Goal: Task Accomplishment & Management: Use online tool/utility

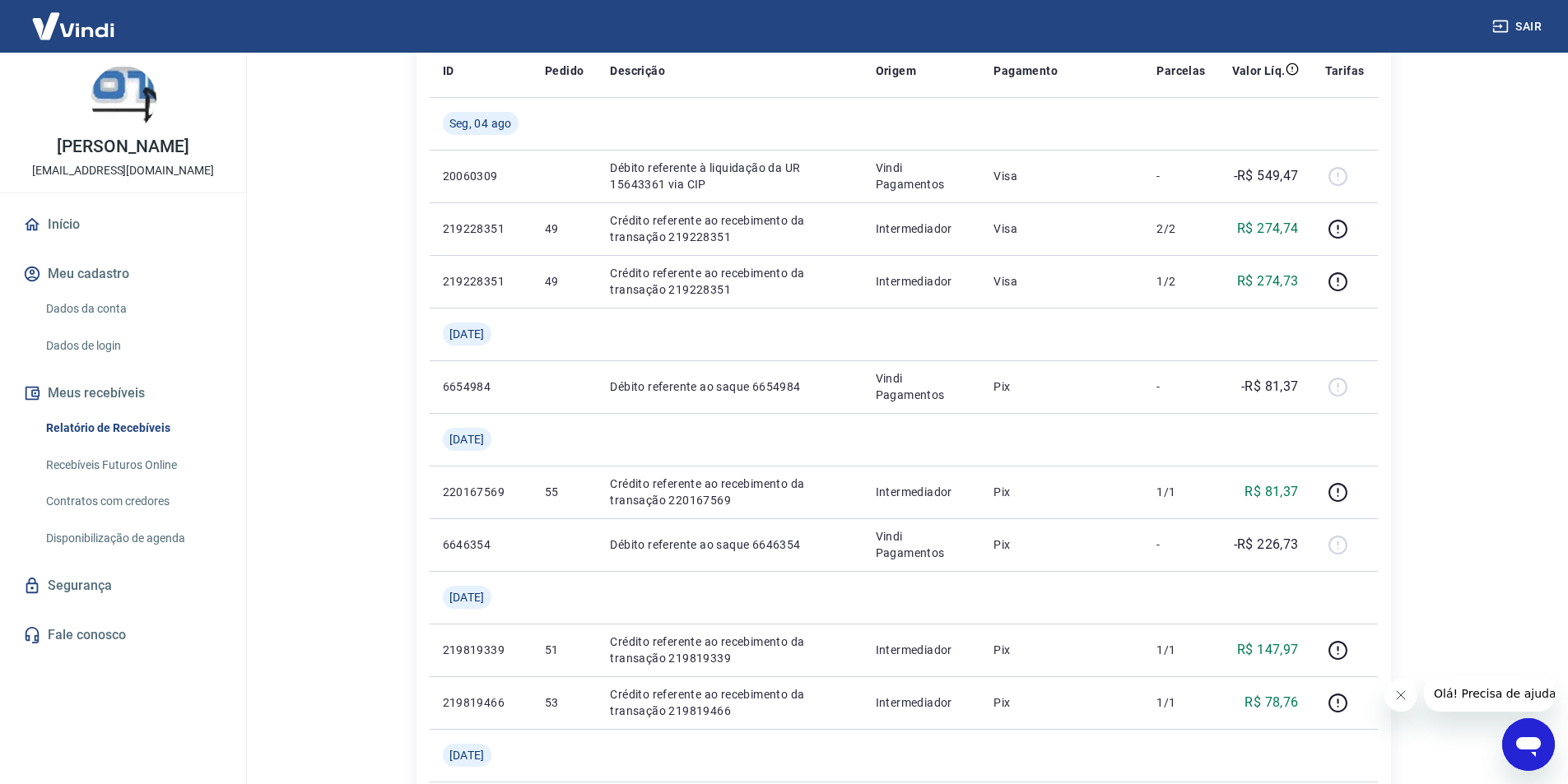
scroll to position [247, 0]
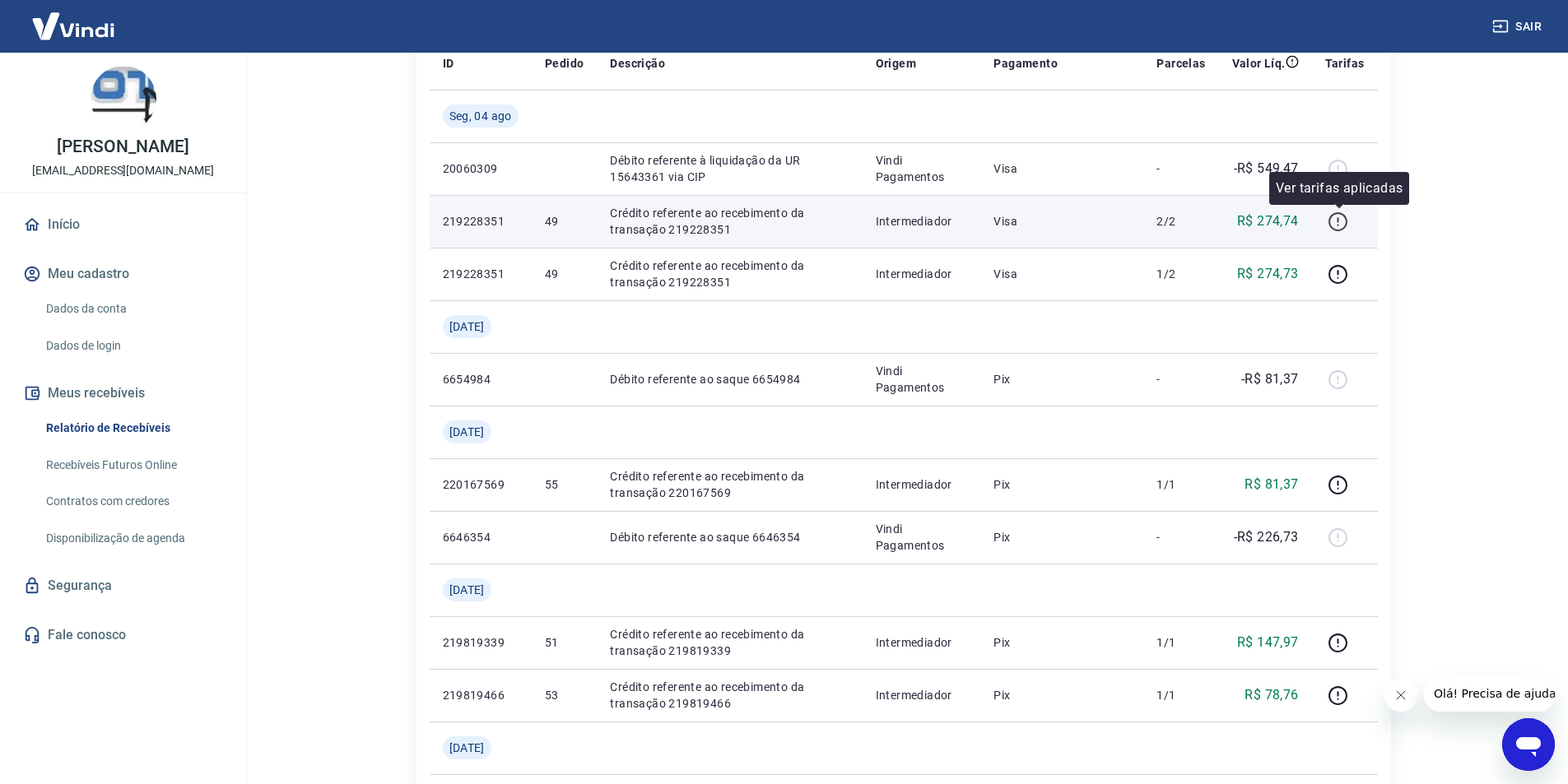
click at [1337, 221] on icon "button" at bounding box center [1338, 221] width 21 height 21
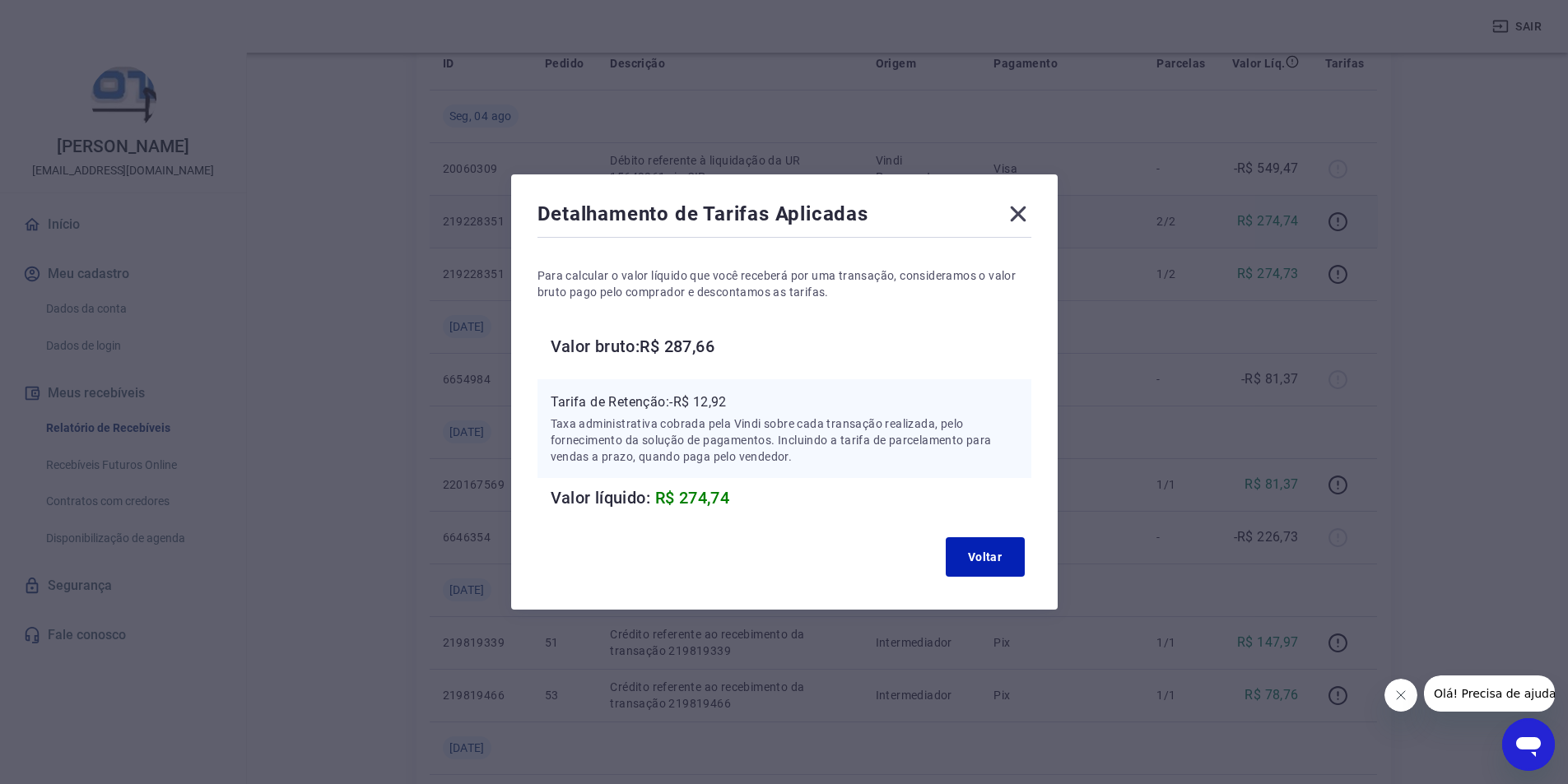
click at [1026, 215] on icon at bounding box center [1017, 214] width 16 height 16
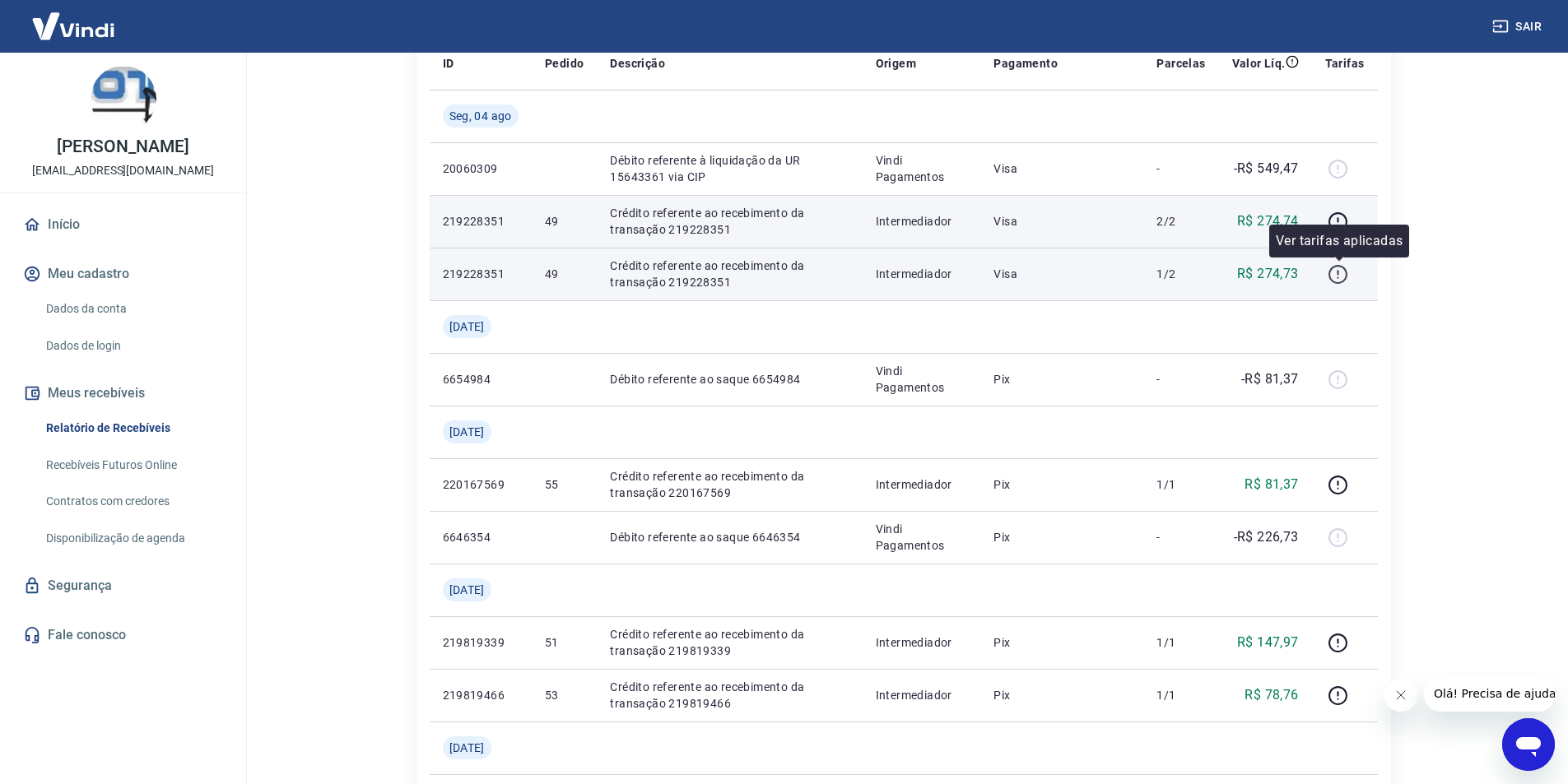
click at [1337, 275] on icon "button" at bounding box center [1338, 274] width 21 height 21
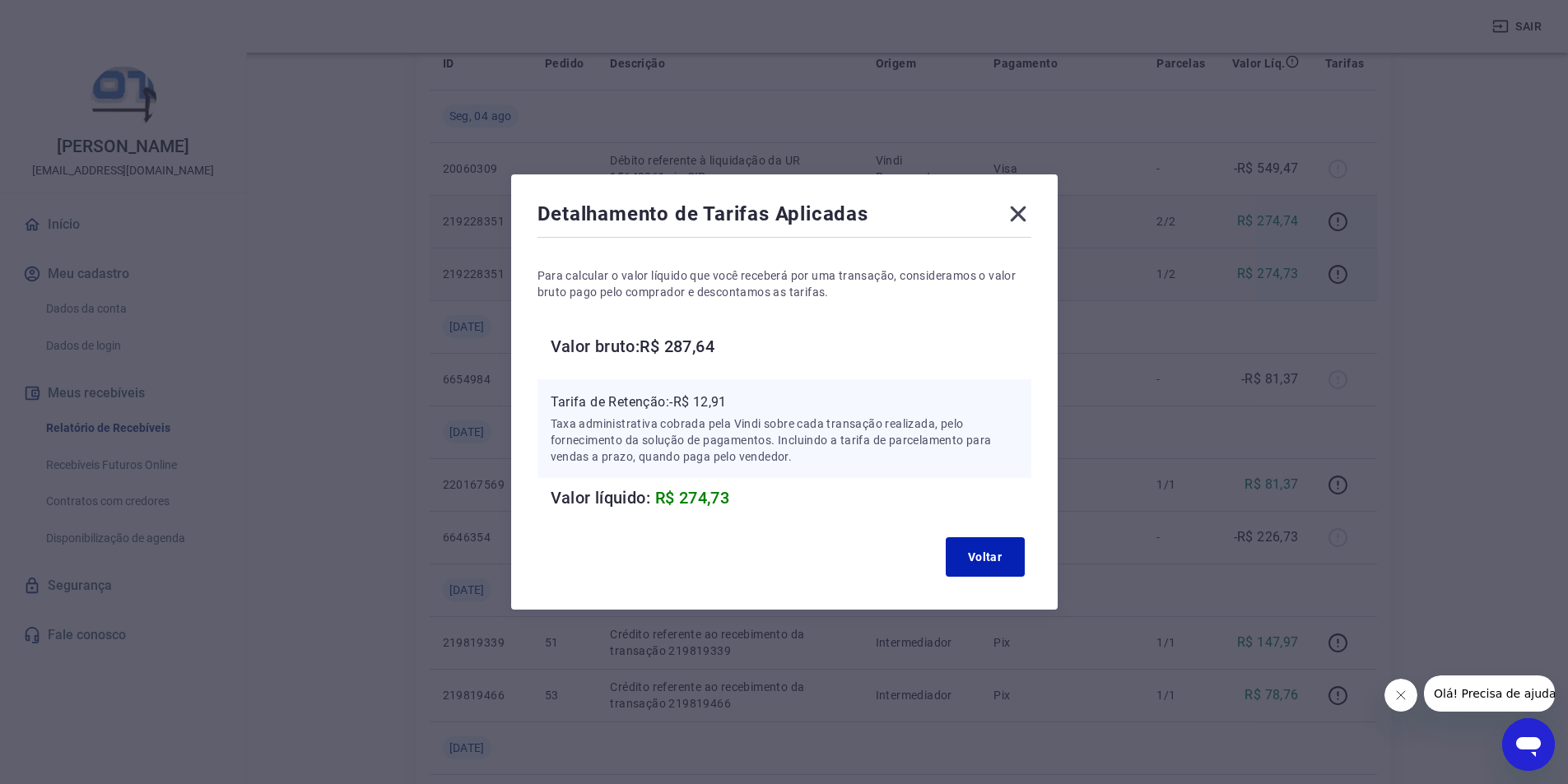
click at [1023, 210] on icon at bounding box center [1018, 214] width 26 height 26
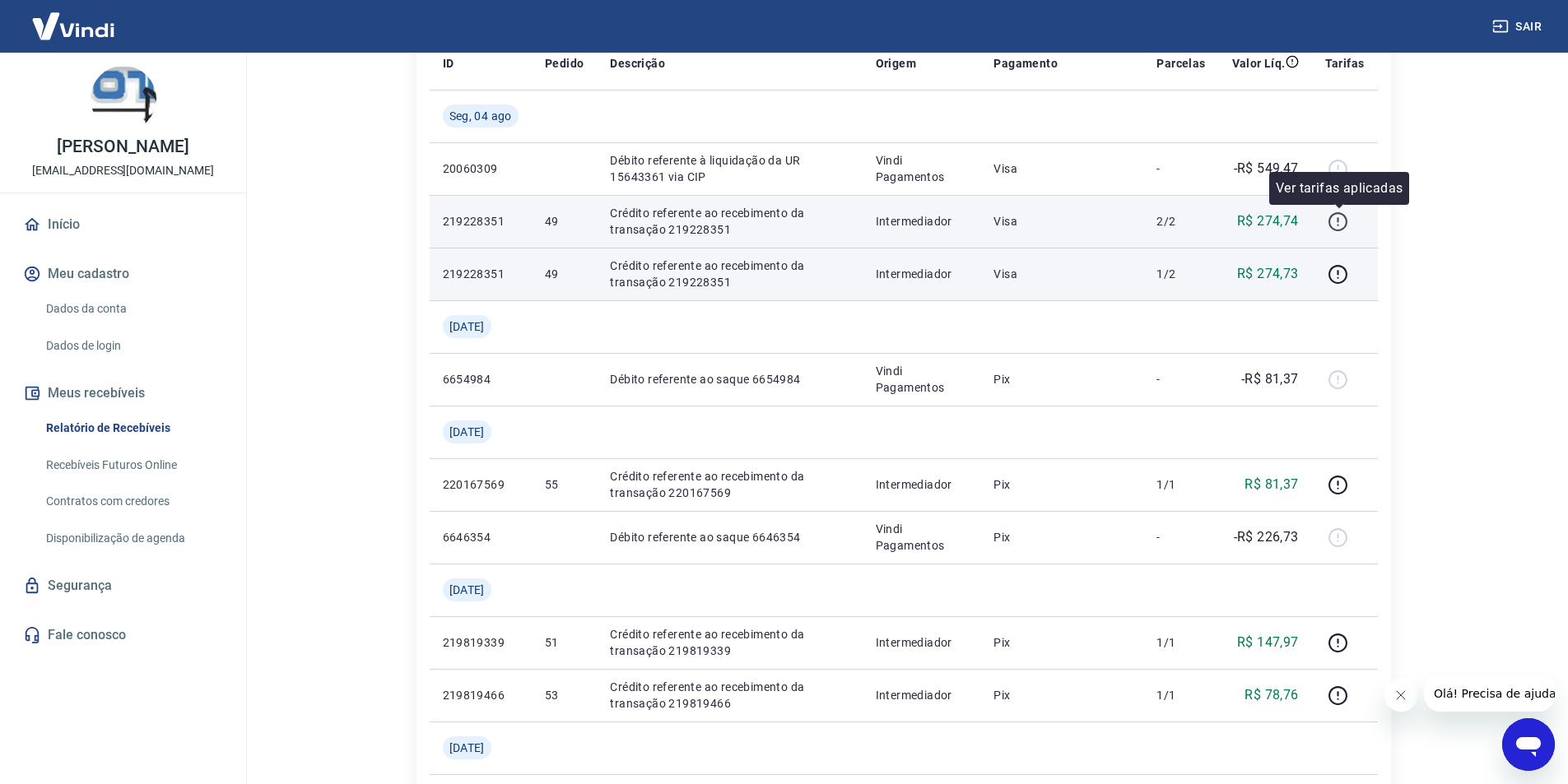
click at [1341, 220] on icon "button" at bounding box center [1338, 221] width 21 height 21
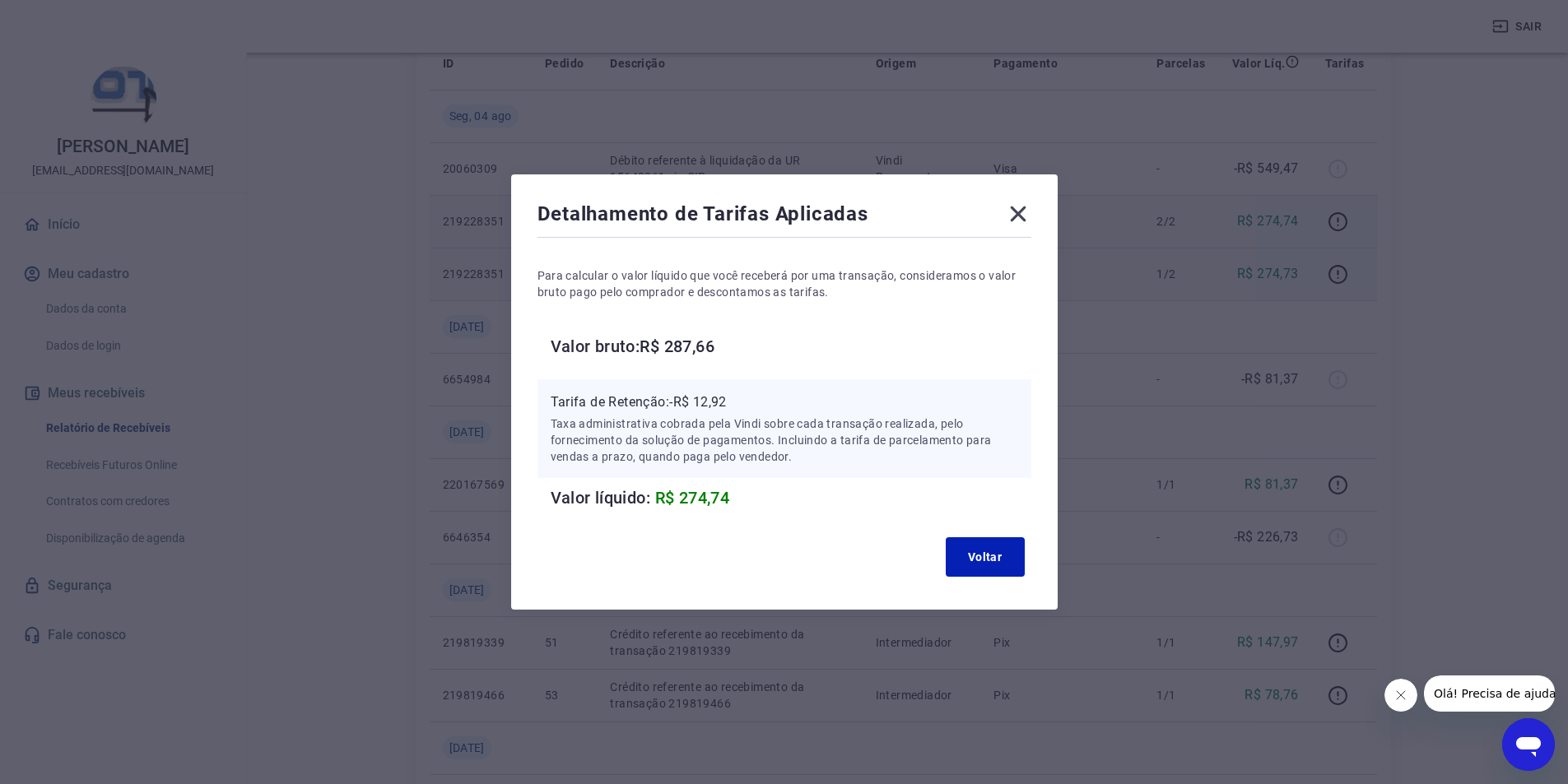
click at [1024, 215] on icon at bounding box center [1017, 214] width 16 height 16
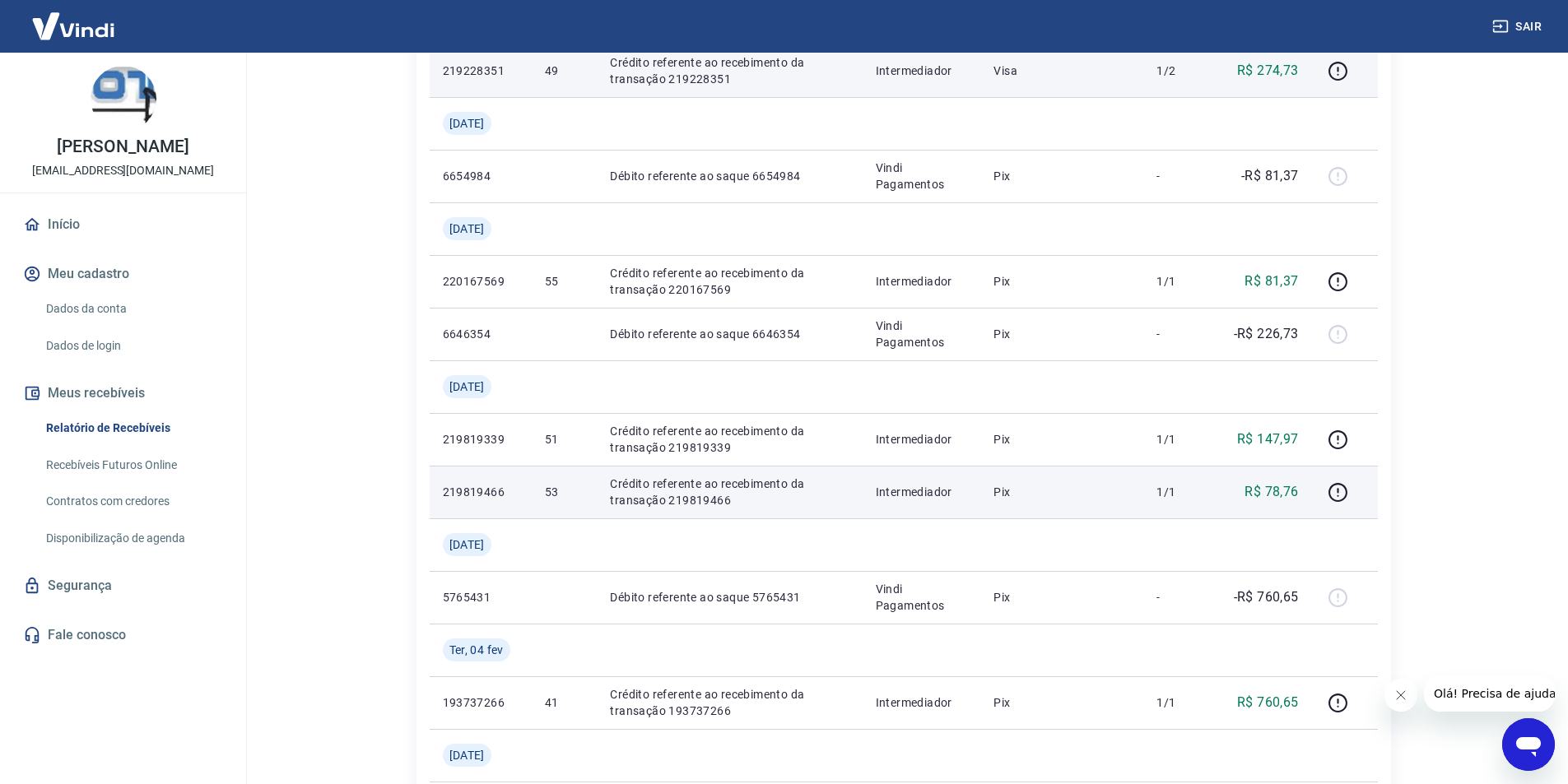
scroll to position [411, 0]
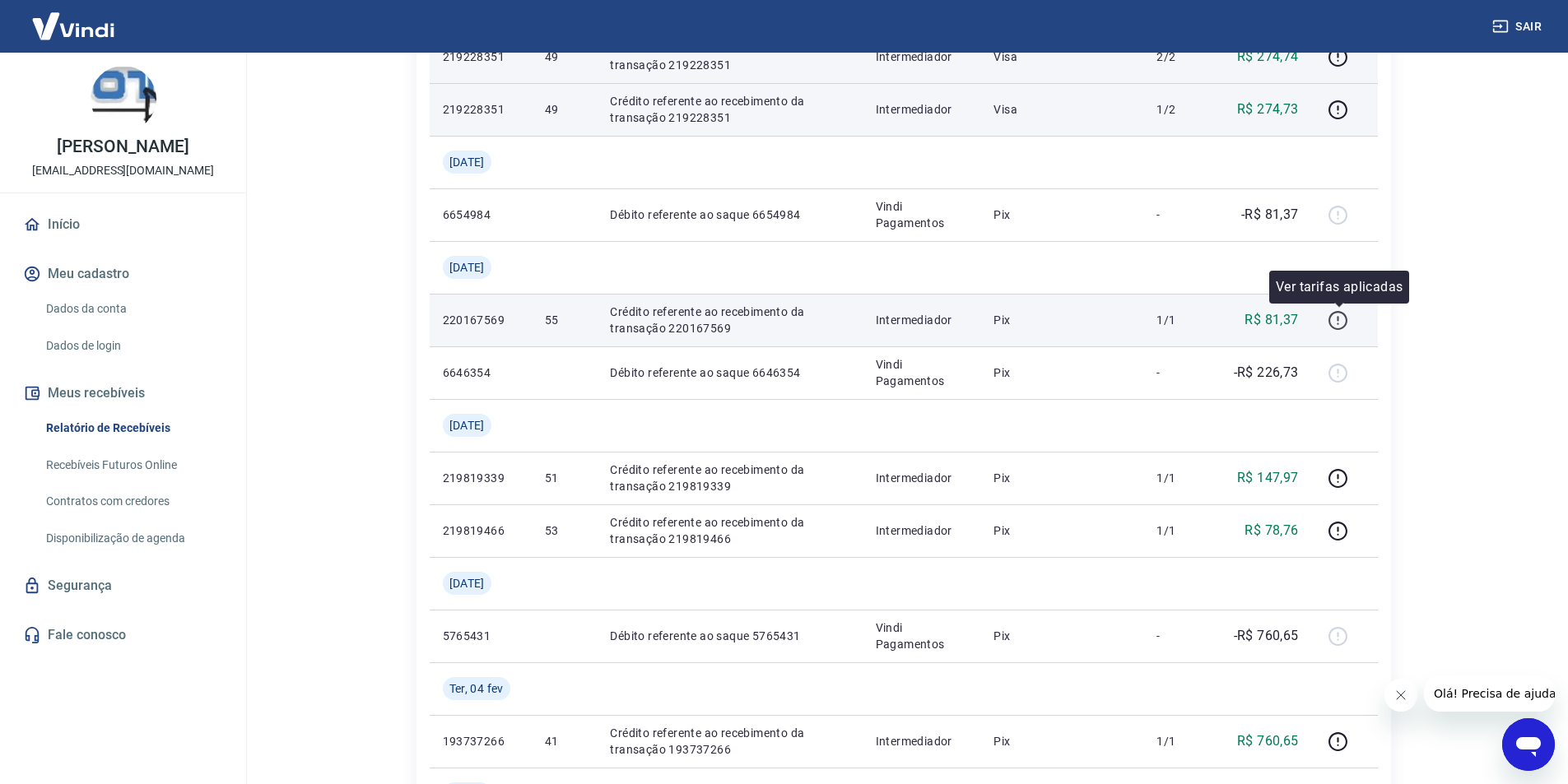
click at [1342, 319] on icon "button" at bounding box center [1338, 320] width 21 height 21
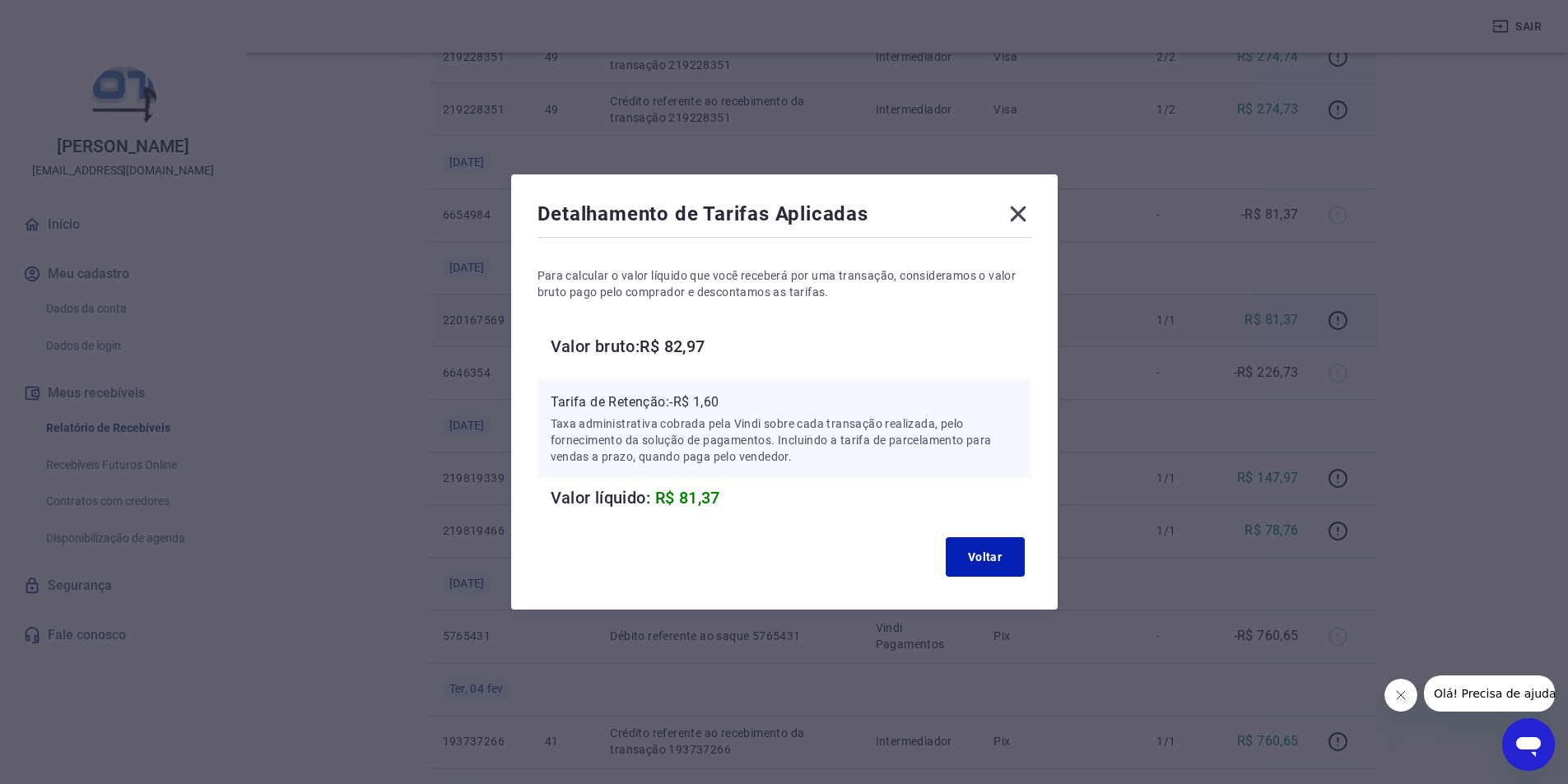
click at [1026, 214] on icon at bounding box center [1017, 214] width 16 height 16
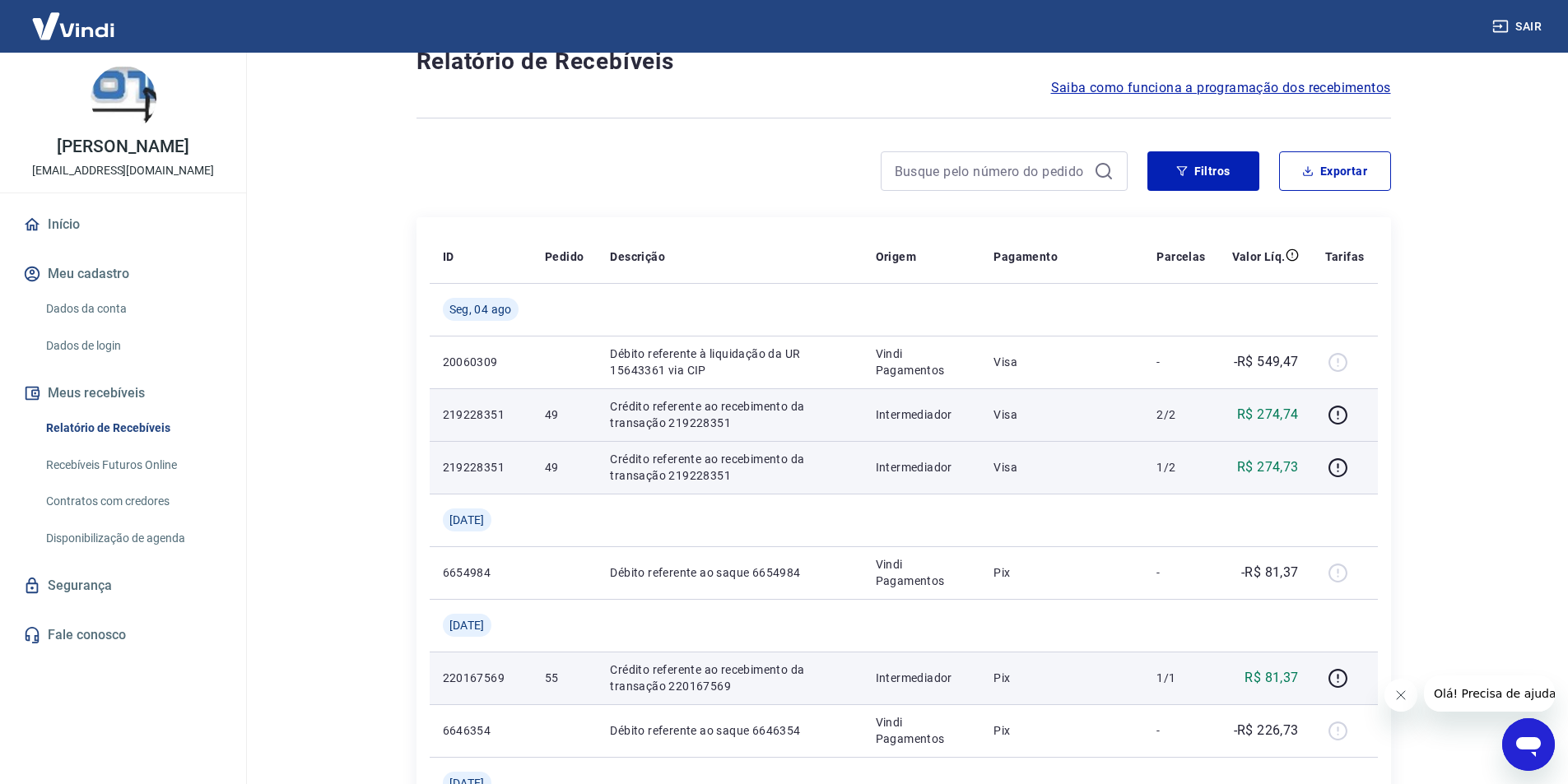
scroll to position [83, 0]
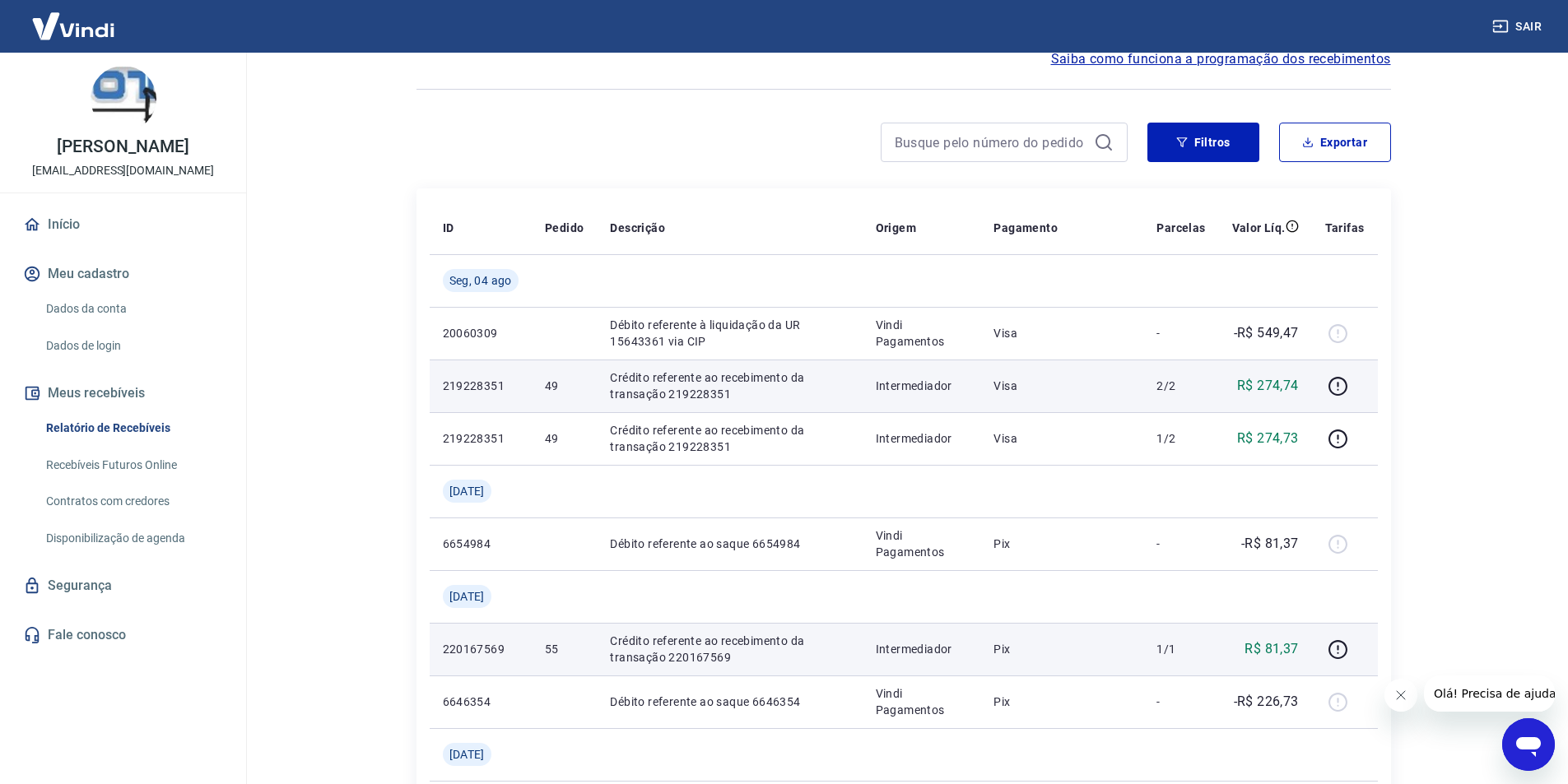
click at [100, 465] on link "Recebíveis Futuros Online" at bounding box center [133, 465] width 187 height 34
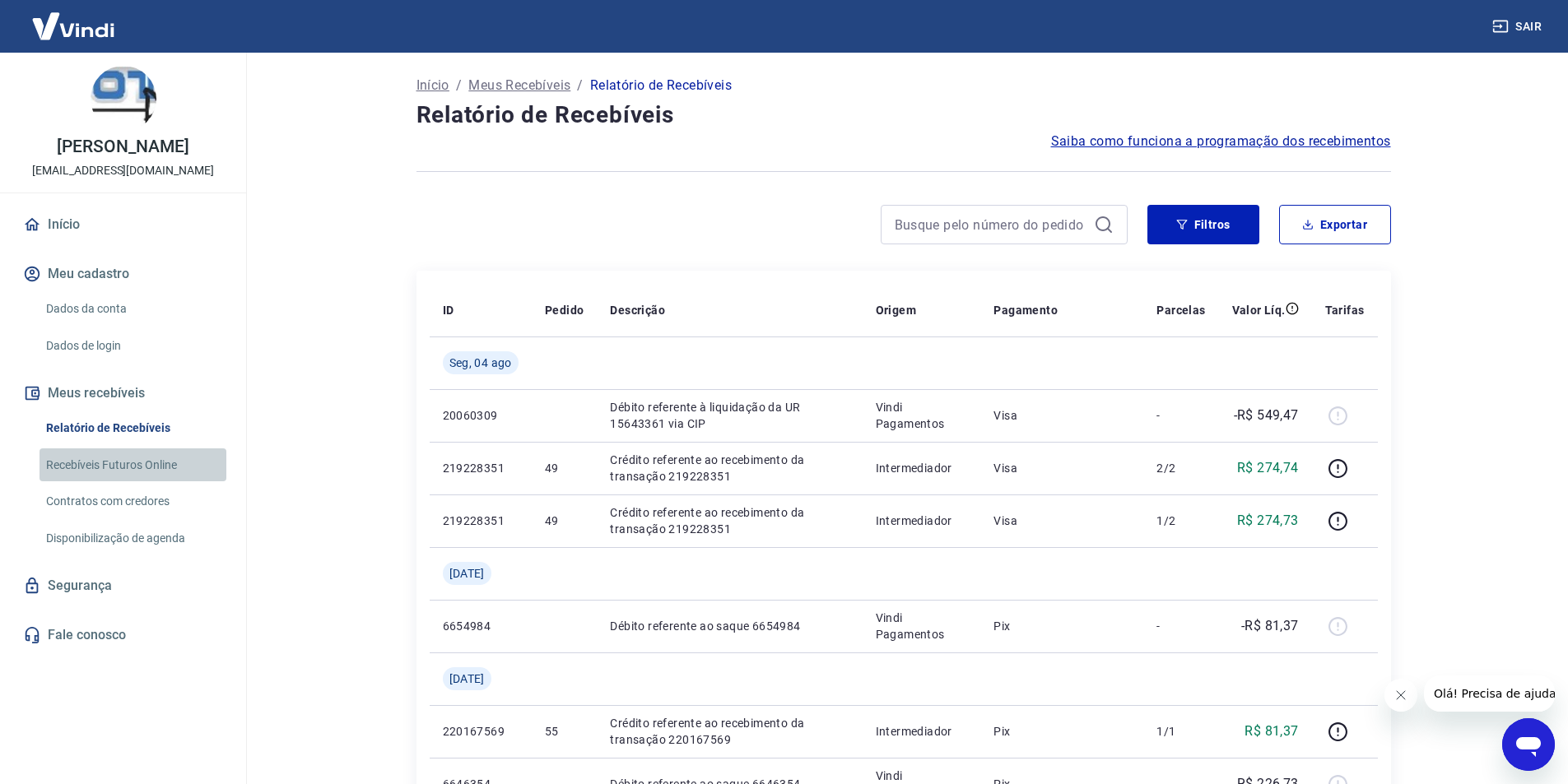
click at [67, 461] on link "Recebíveis Futuros Online" at bounding box center [133, 465] width 187 height 34
